Goal: Information Seeking & Learning: Find specific page/section

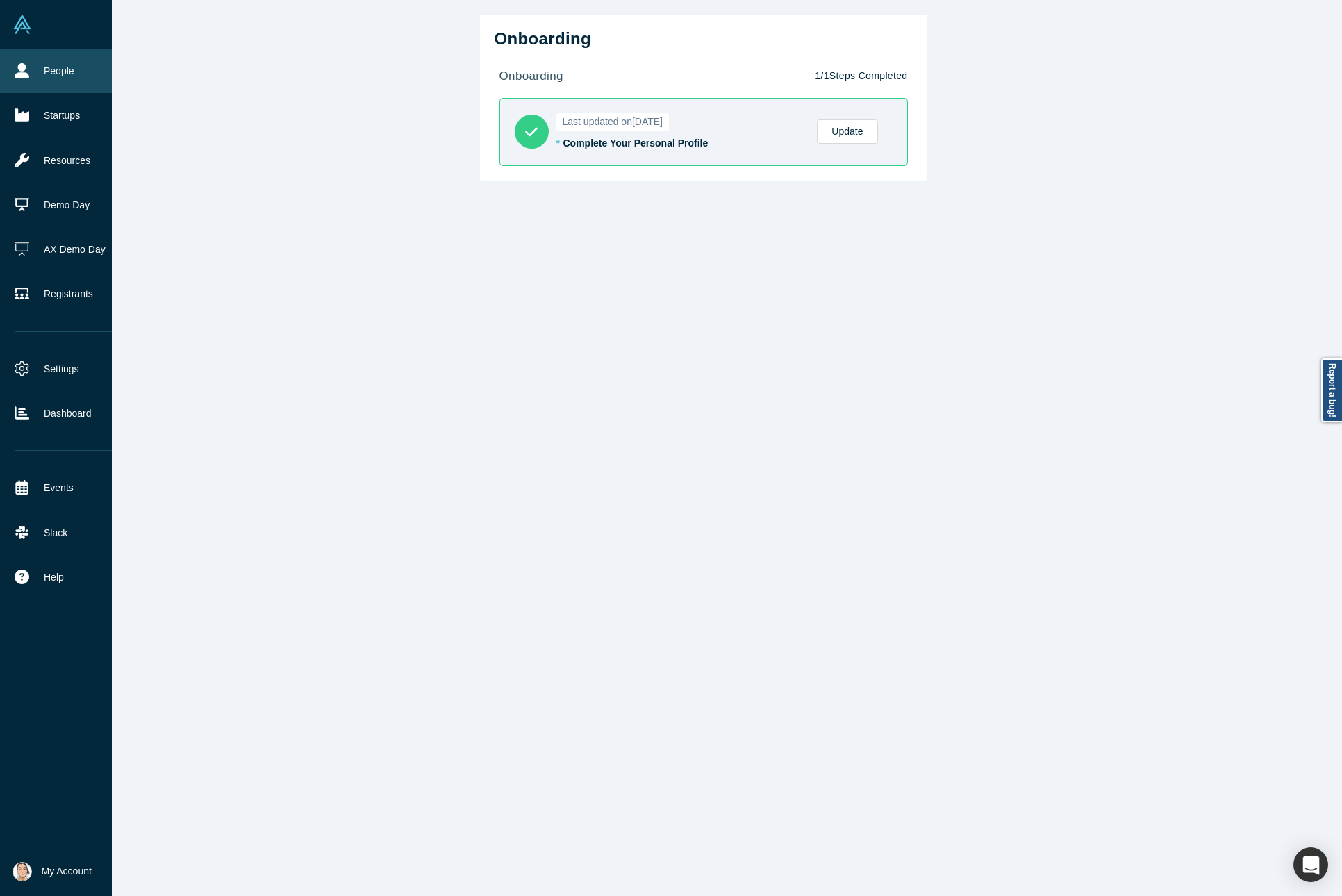
click at [24, 66] on icon at bounding box center [22, 70] width 15 height 15
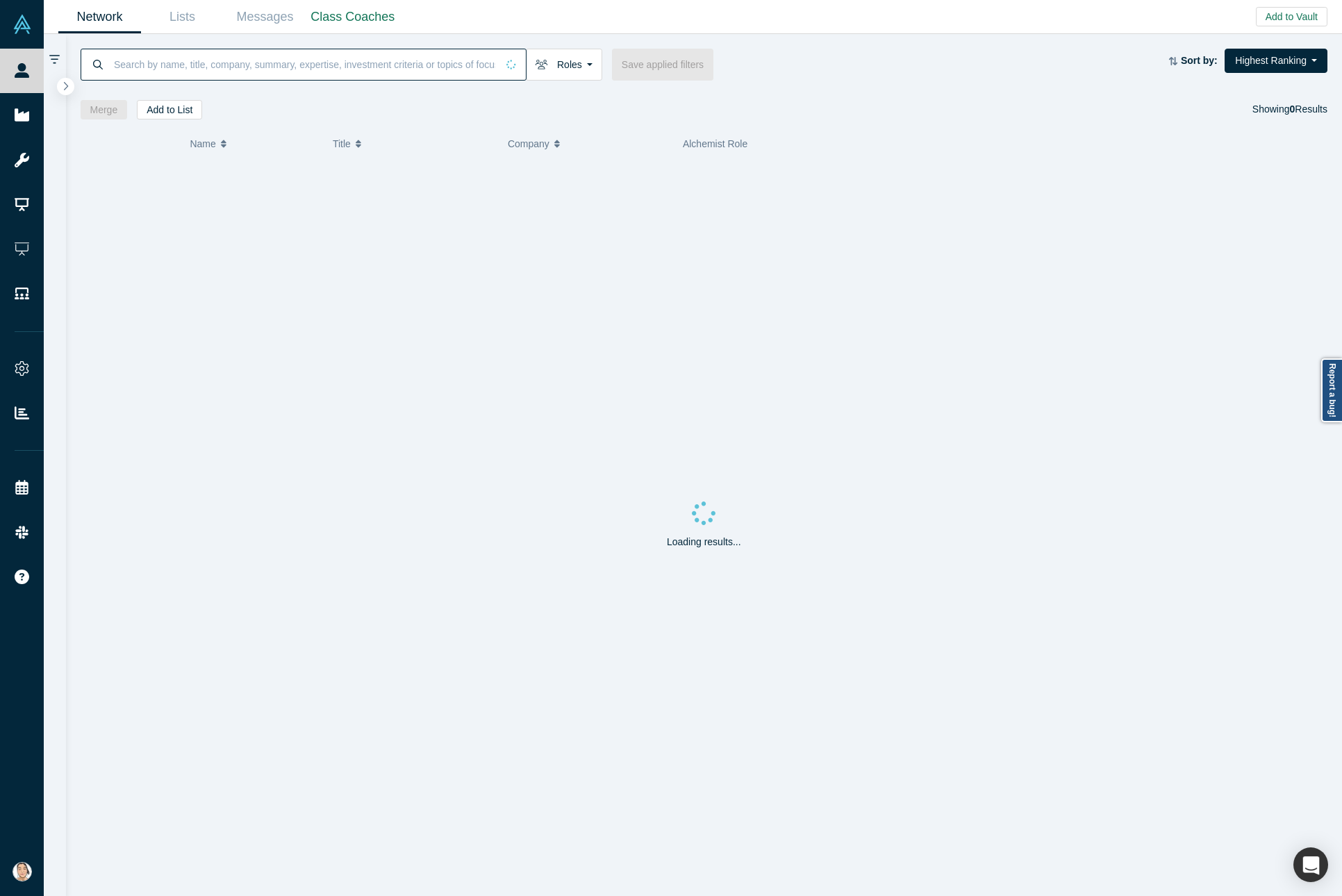
click at [322, 59] on input at bounding box center [304, 64] width 384 height 32
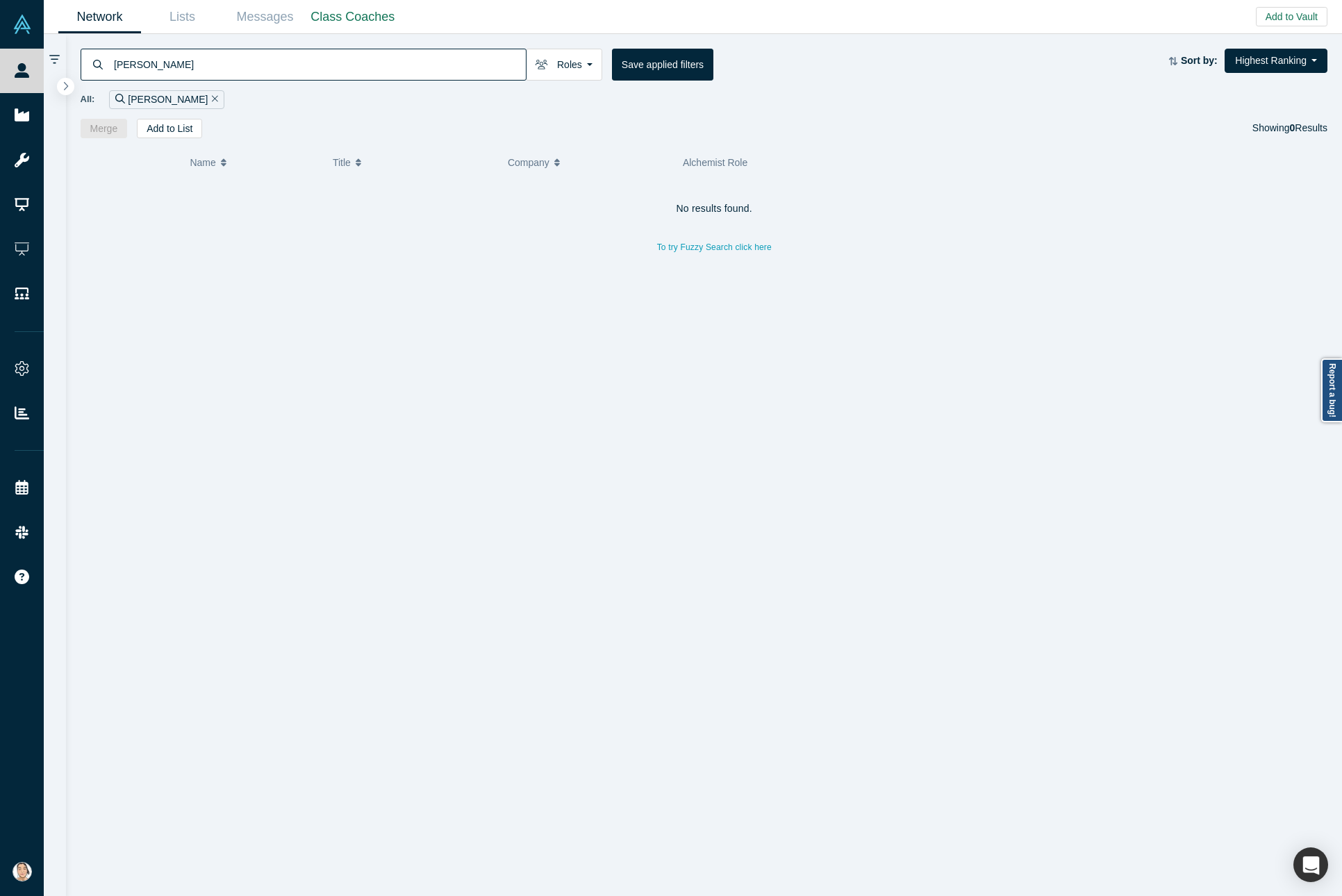
click at [459, 206] on h4 "No results found." at bounding box center [714, 208] width 1268 height 12
click at [307, 59] on input "[PERSON_NAME]" at bounding box center [319, 64] width 413 height 32
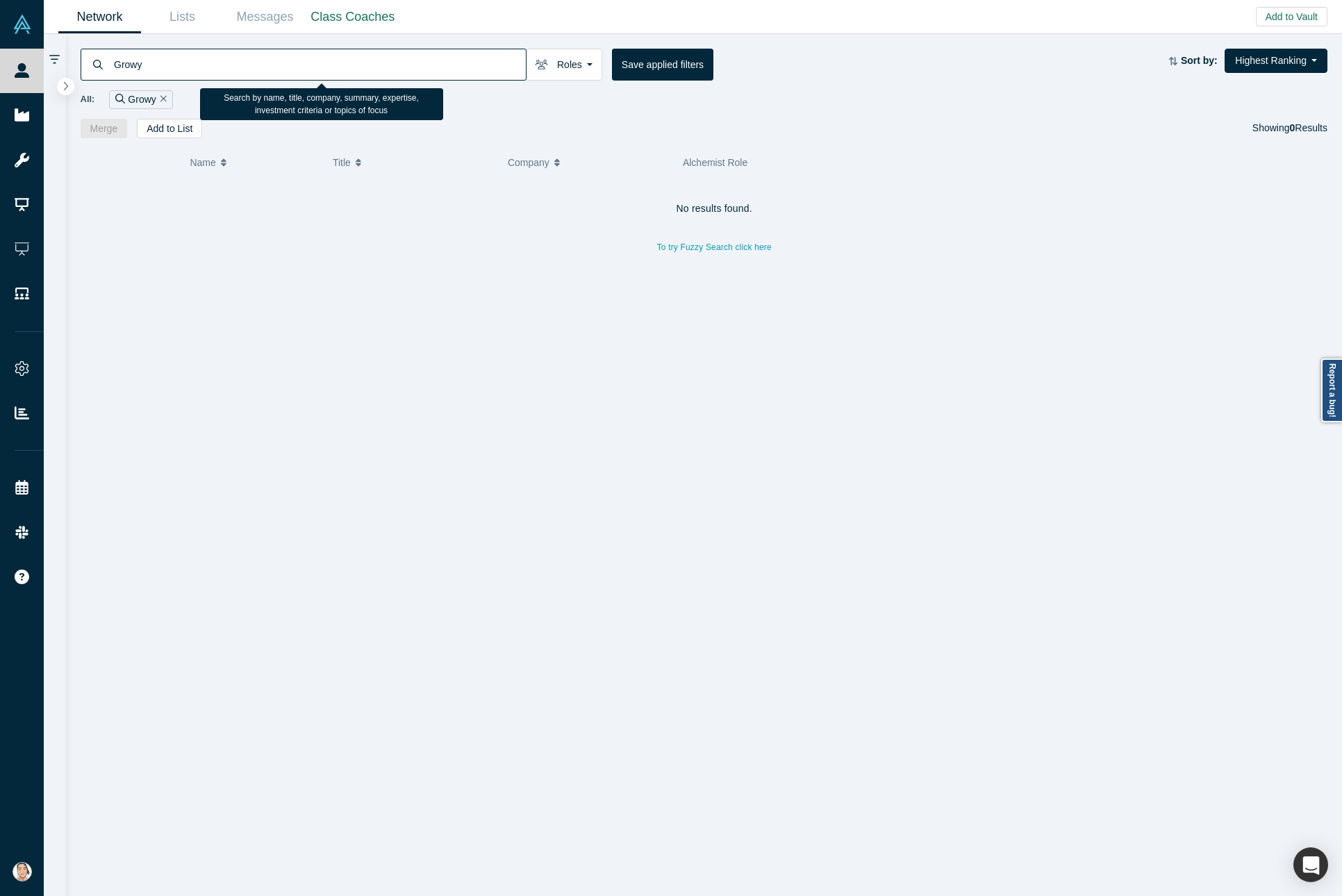
type input "Growy"
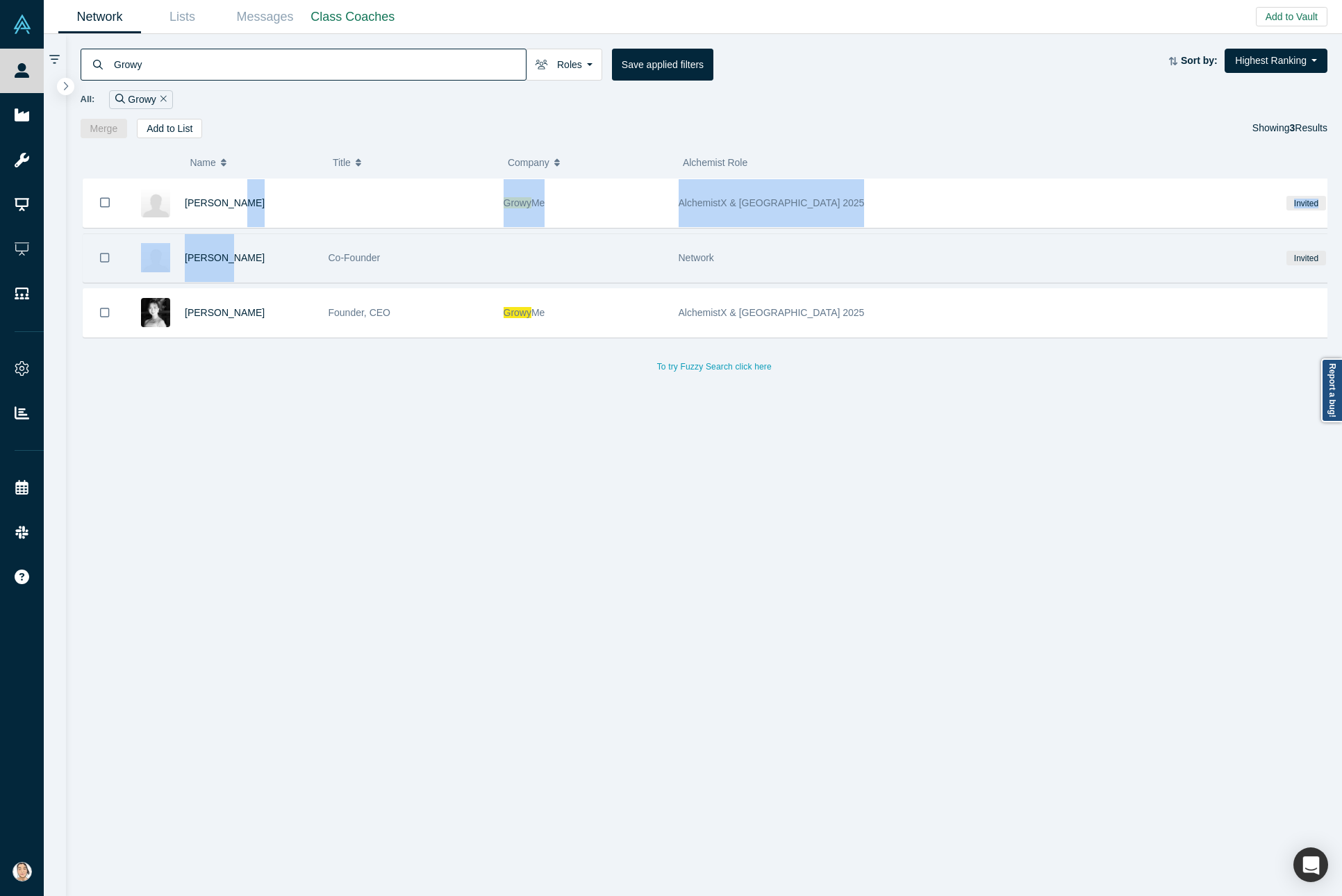
drag, startPoint x: 232, startPoint y: 229, endPoint x: 220, endPoint y: 276, distance: 48.5
click at [220, 276] on div "[PERSON_NAME] Growy Me AlchemistX & [GEOGRAPHIC_DATA] 2025 Invited [PERSON_NAME…" at bounding box center [714, 277] width 1268 height 198
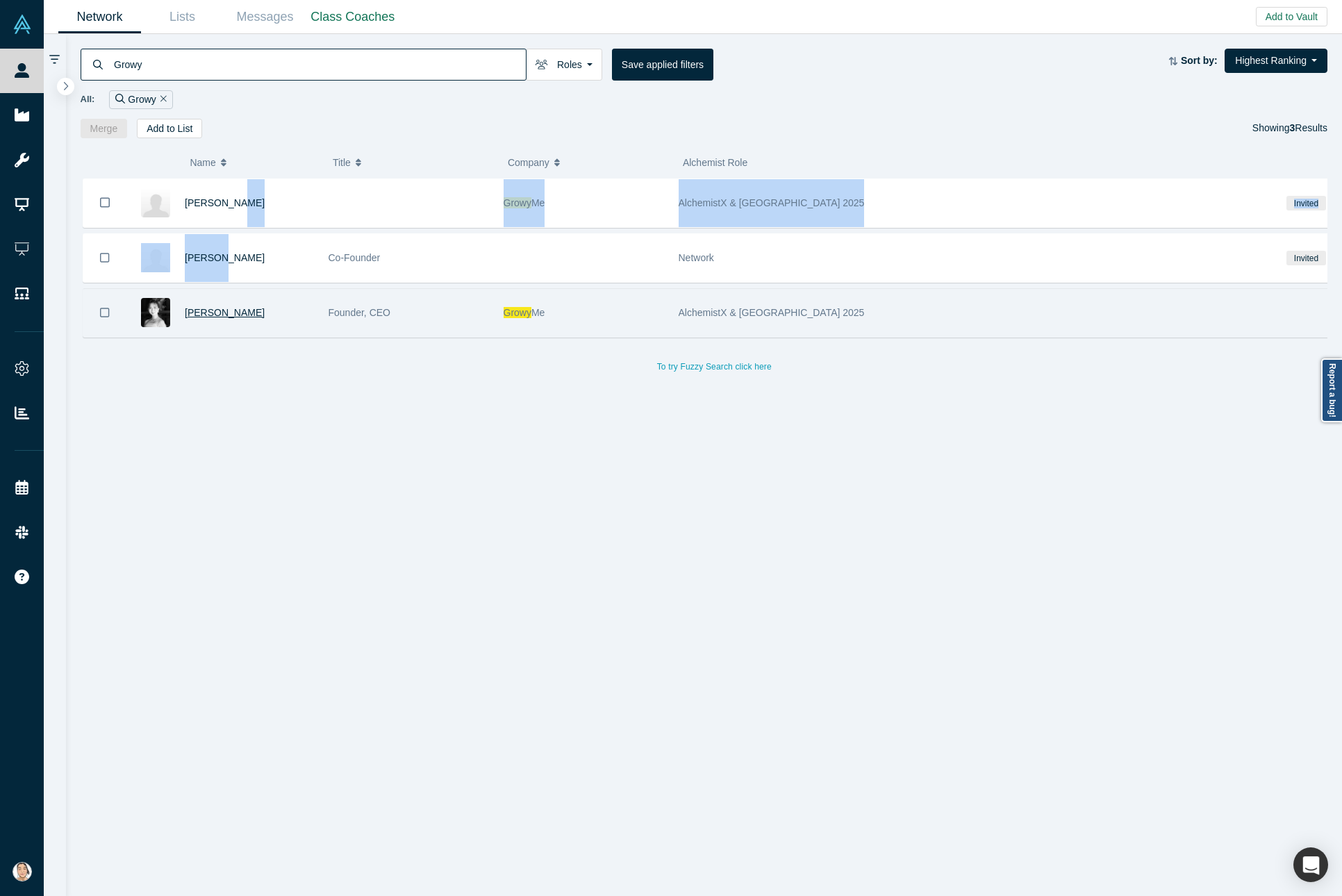
click at [212, 314] on span "[PERSON_NAME]" at bounding box center [225, 312] width 80 height 11
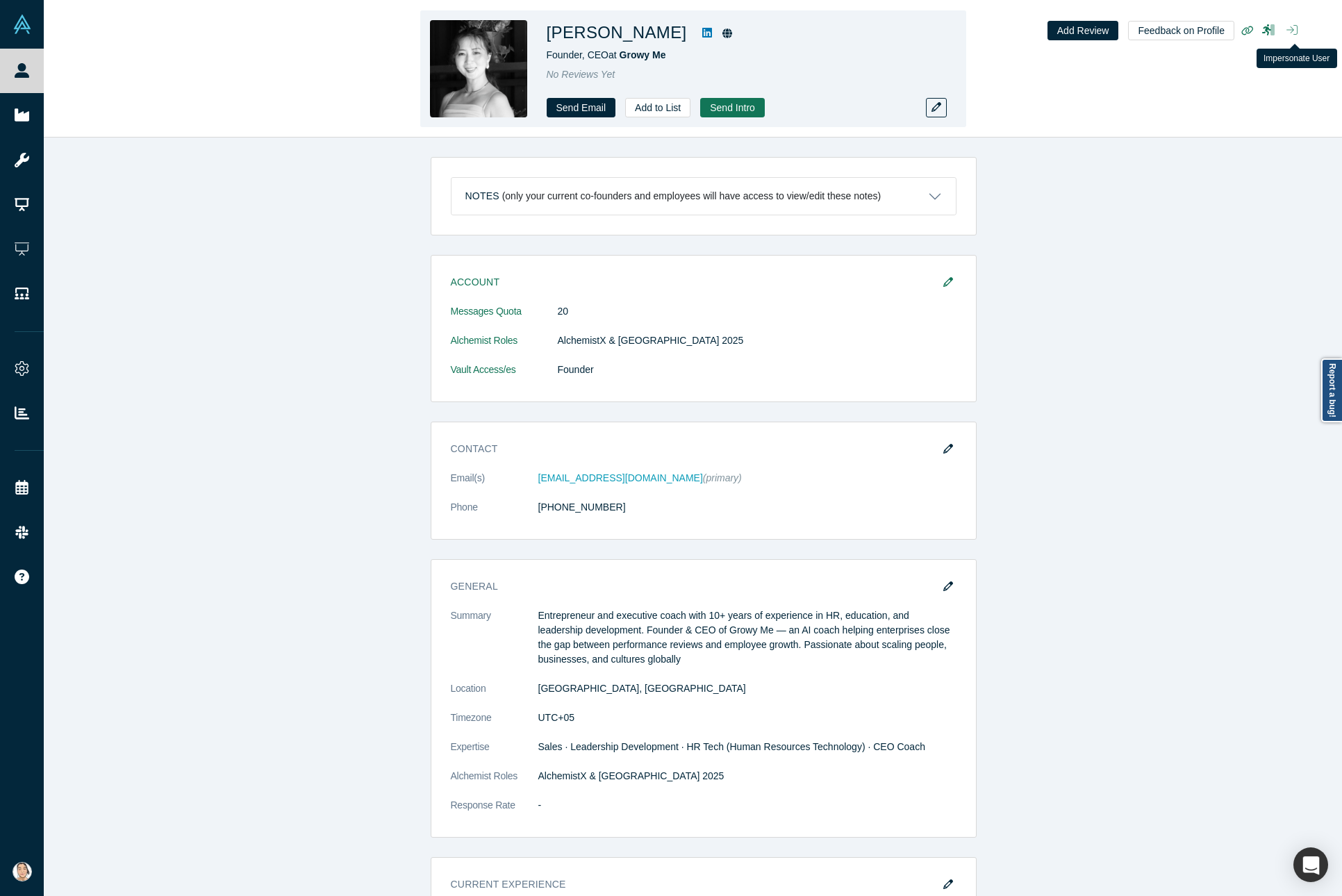
click at [1048, 27] on button "button" at bounding box center [1291, 30] width 22 height 20
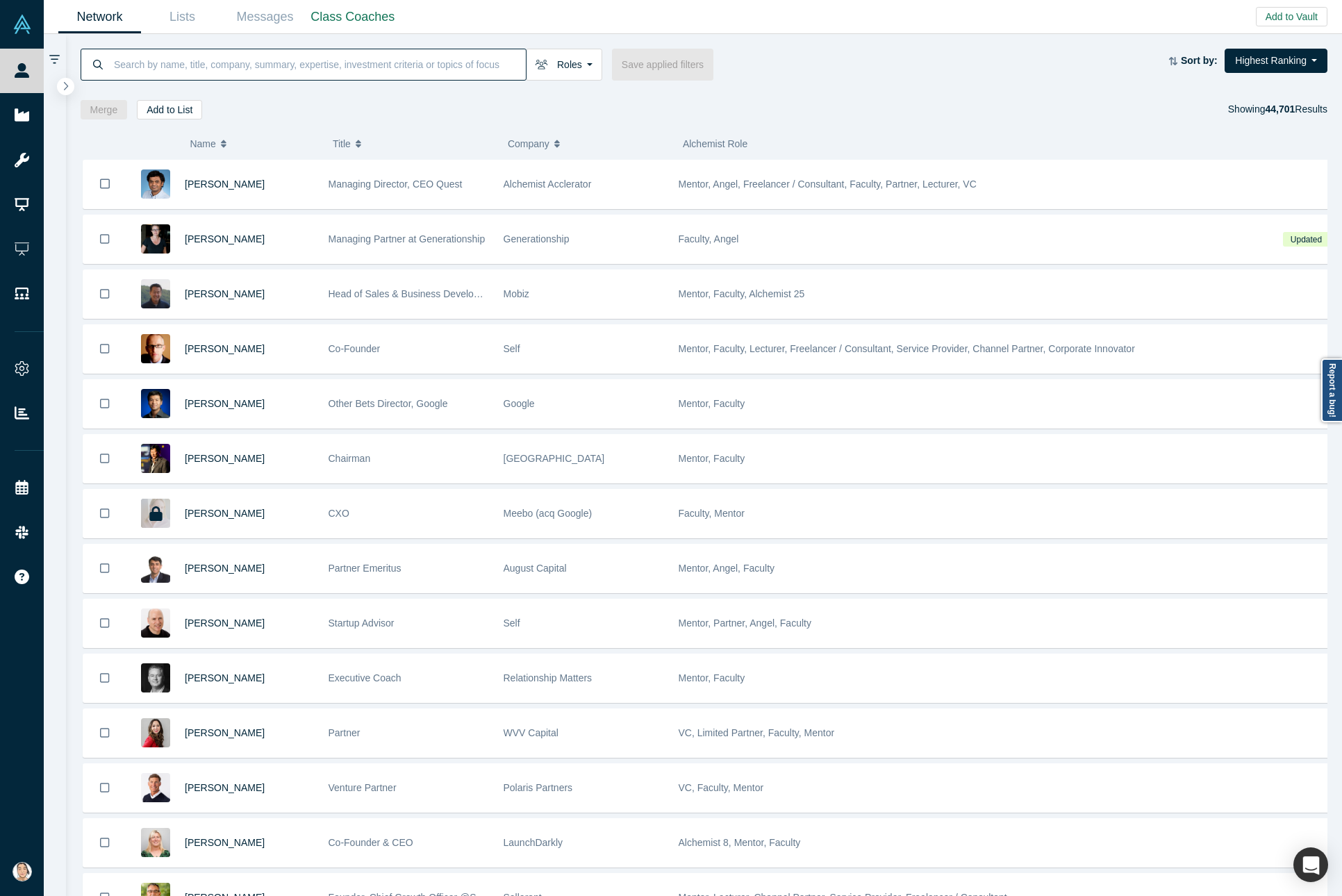
click at [280, 69] on input at bounding box center [319, 64] width 413 height 32
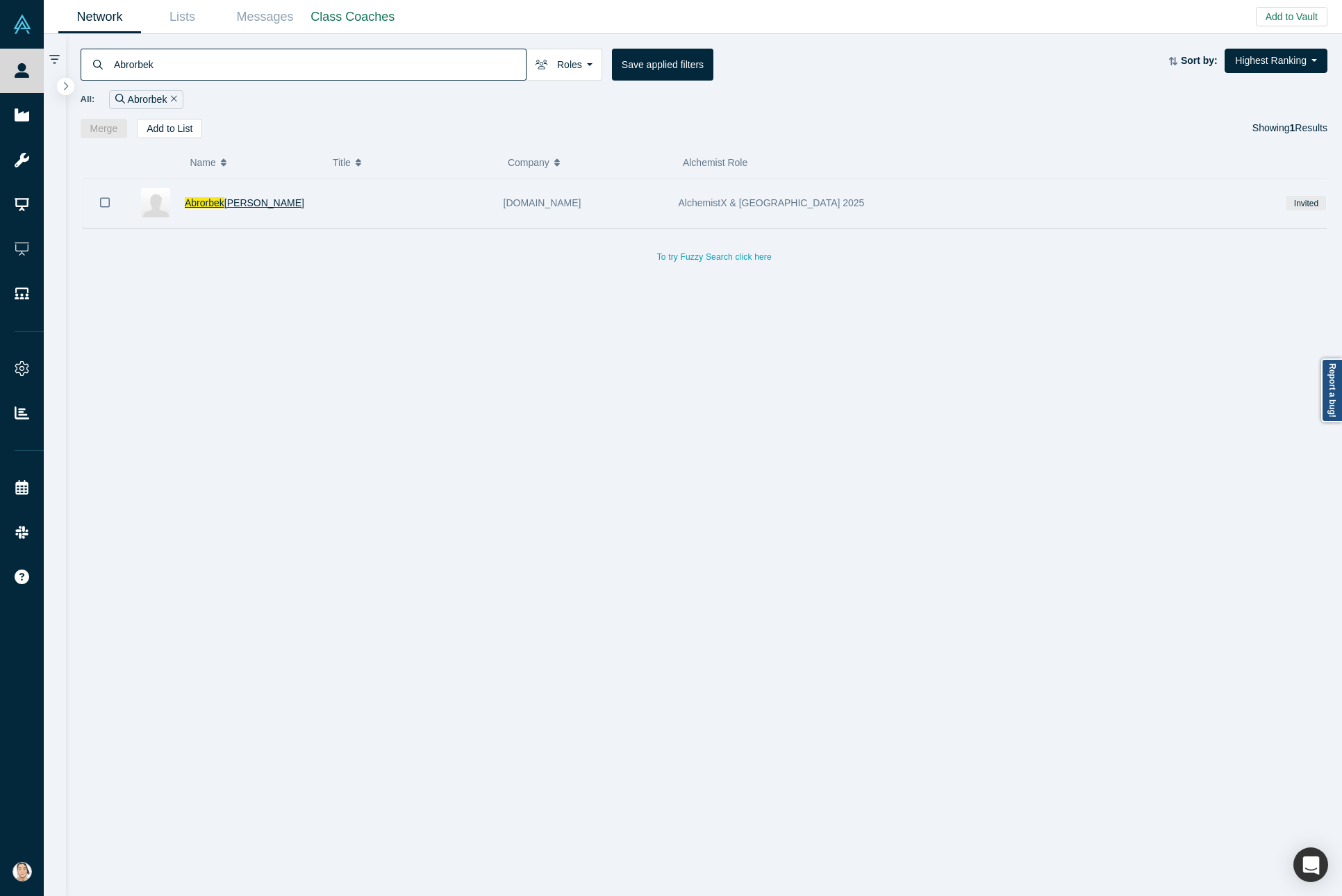
type input "Abrorbek"
click at [245, 203] on span "Sharipov" at bounding box center [264, 202] width 80 height 11
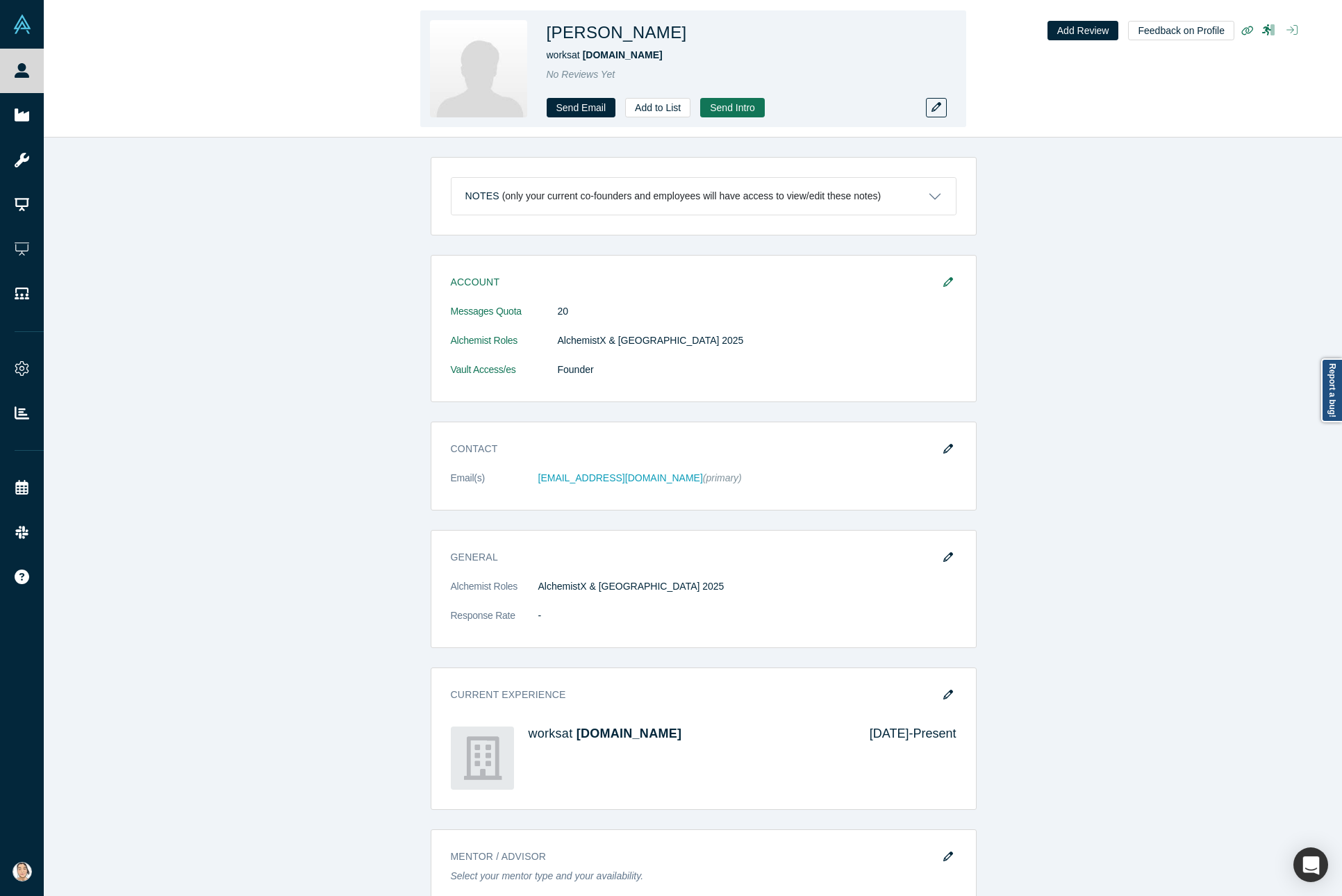
click at [1294, 31] on icon "button" at bounding box center [1291, 29] width 11 height 11
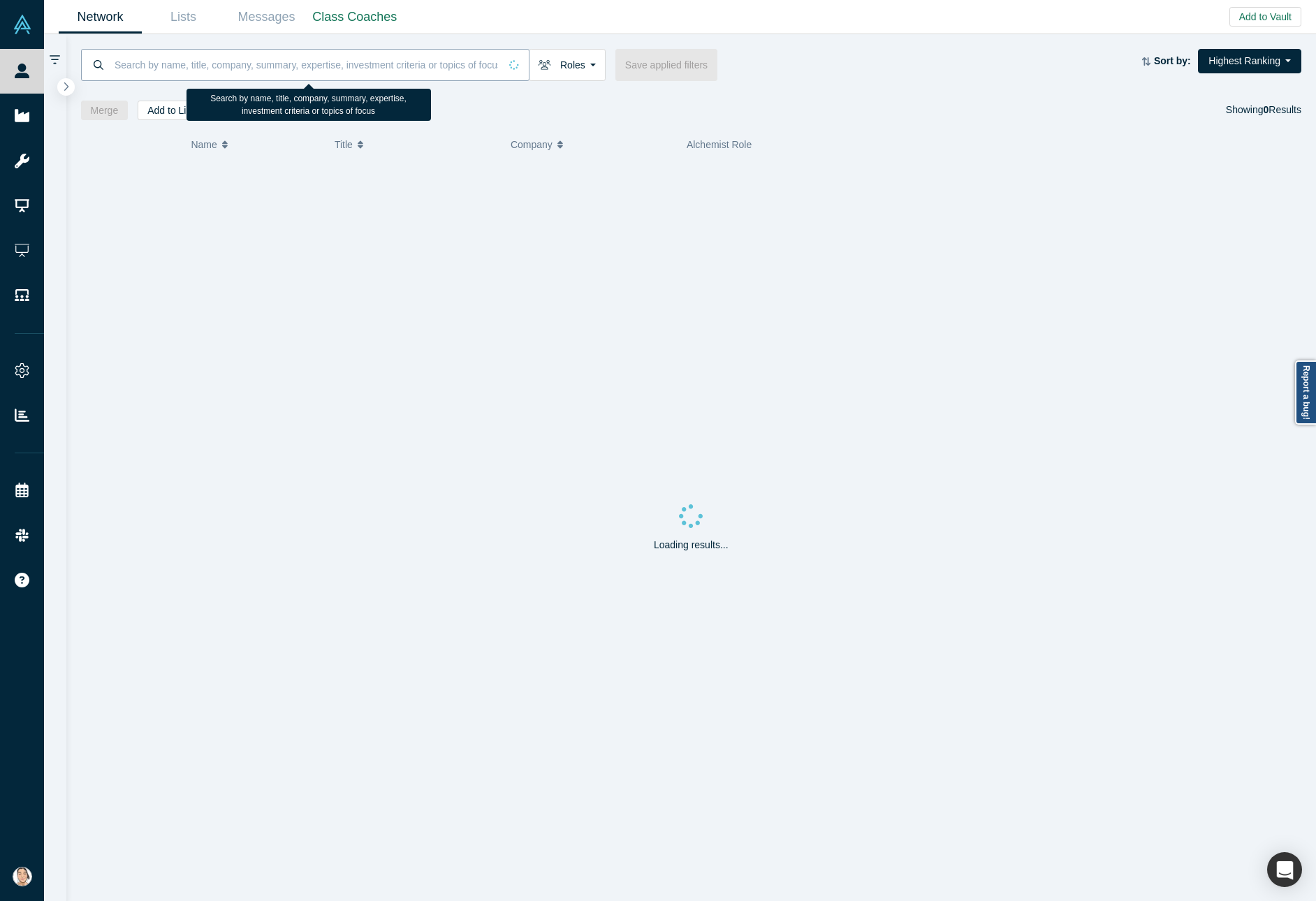
click at [224, 64] on input at bounding box center [306, 64] width 387 height 32
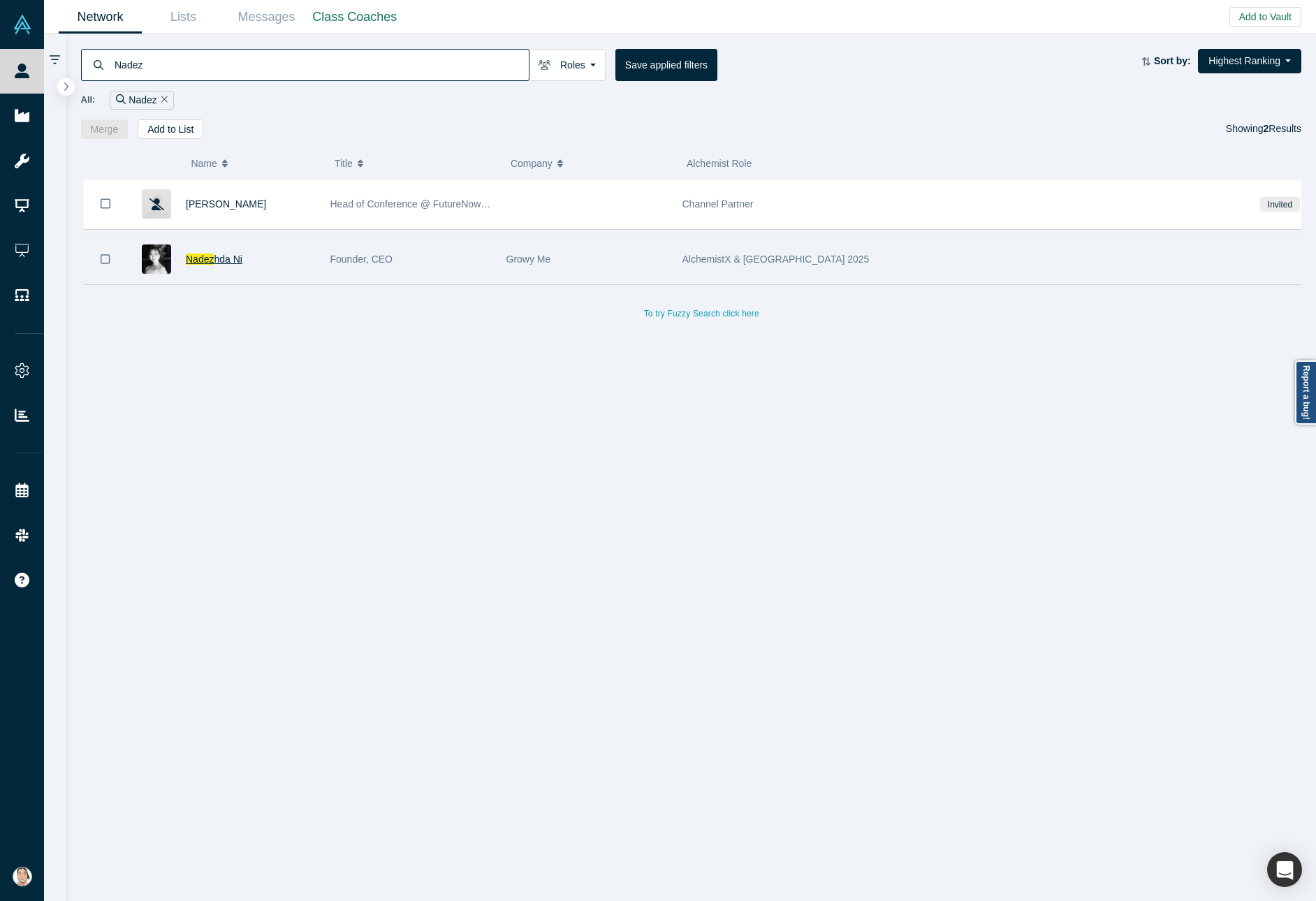
type input "Nadez"
click at [226, 261] on span "hda Ni" at bounding box center [227, 259] width 28 height 11
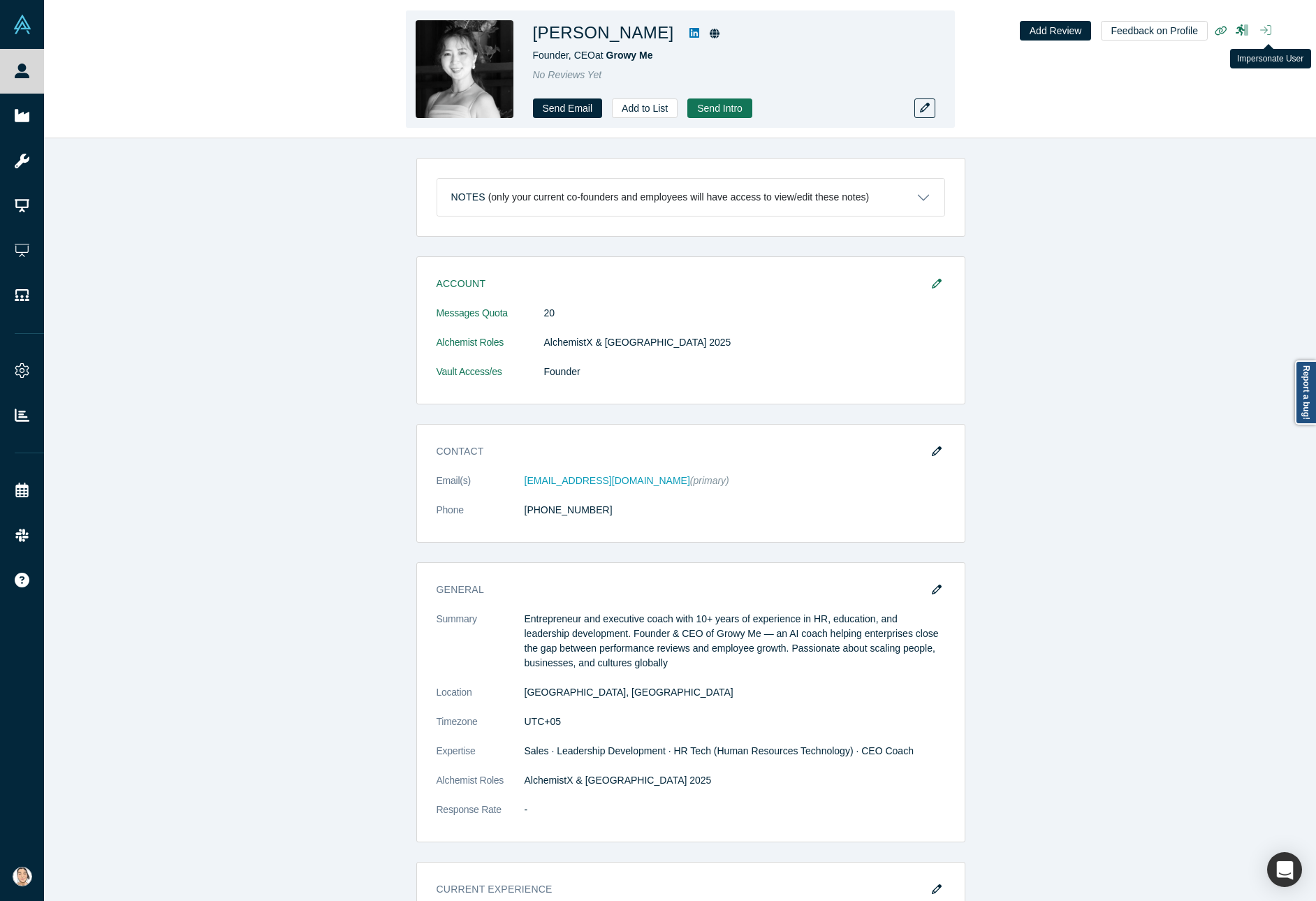
click at [1272, 30] on button "button" at bounding box center [1265, 30] width 23 height 20
